Goal: Use online tool/utility: Utilize a website feature to perform a specific function

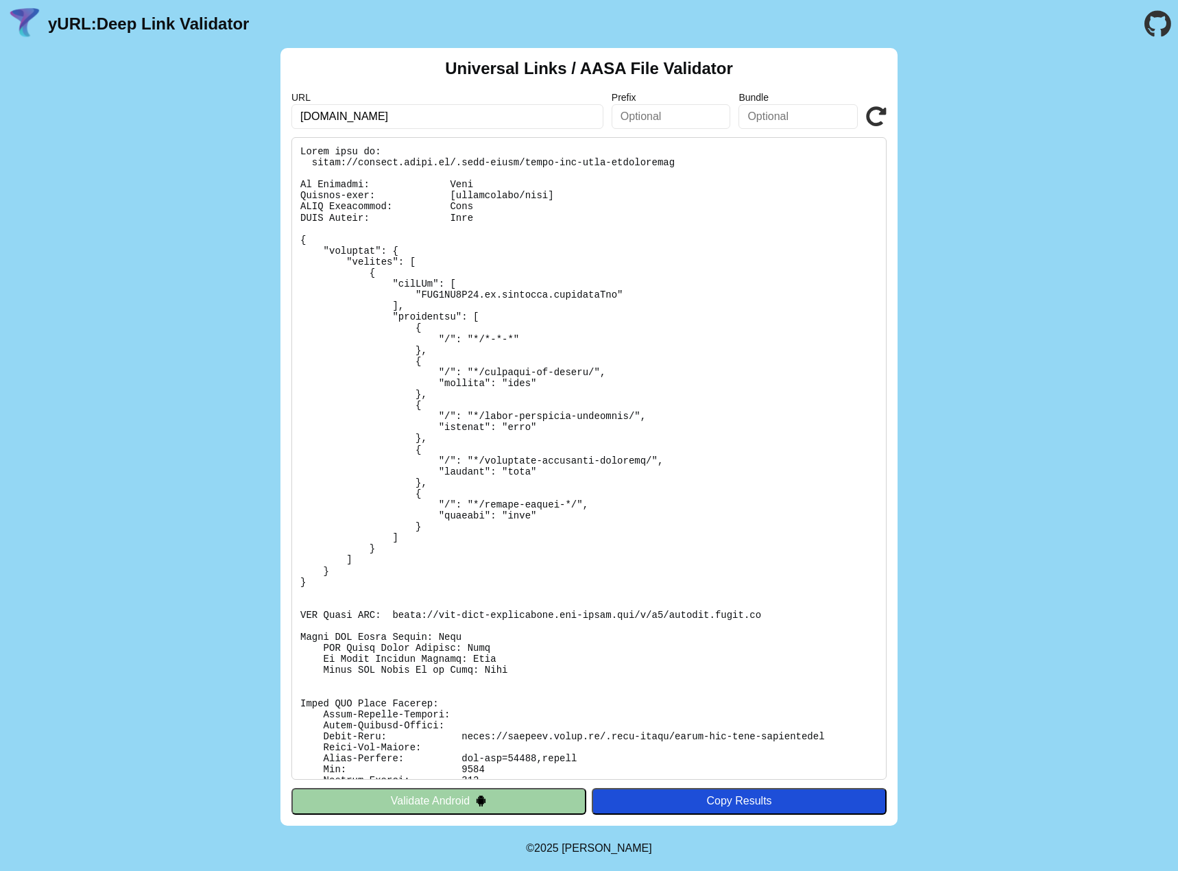
click at [342, 118] on input "weekend.knack.be" at bounding box center [447, 116] width 312 height 25
type input "[DOMAIN_NAME]"
click button "Validate" at bounding box center [0, 0] width 0 height 0
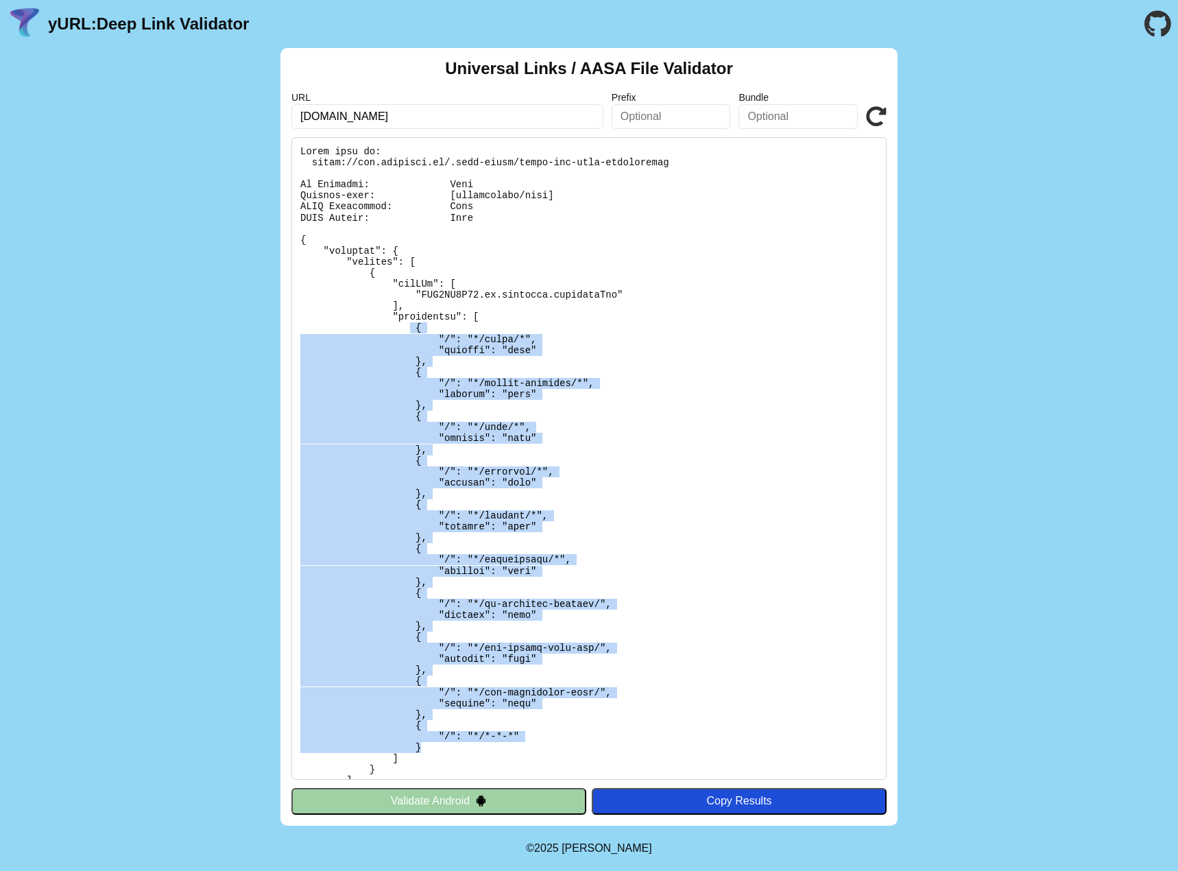
drag, startPoint x: 422, startPoint y: 747, endPoint x: 401, endPoint y: 328, distance: 419.5
click at [401, 328] on pre at bounding box center [588, 458] width 595 height 643
